Goal: Task Accomplishment & Management: Use online tool/utility

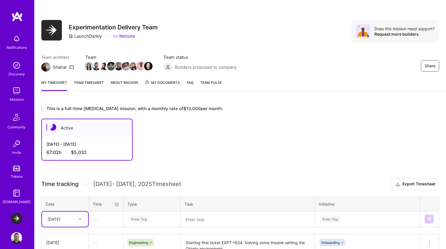
scroll to position [11, 0]
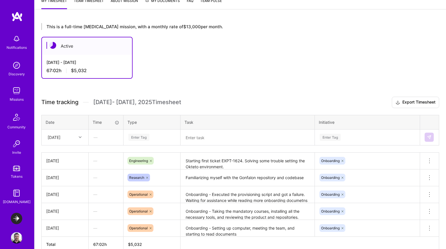
scroll to position [113, 0]
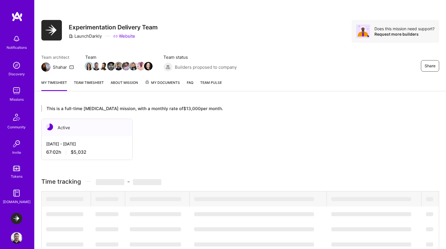
scroll to position [113, 0]
